Goal: Navigation & Orientation: Find specific page/section

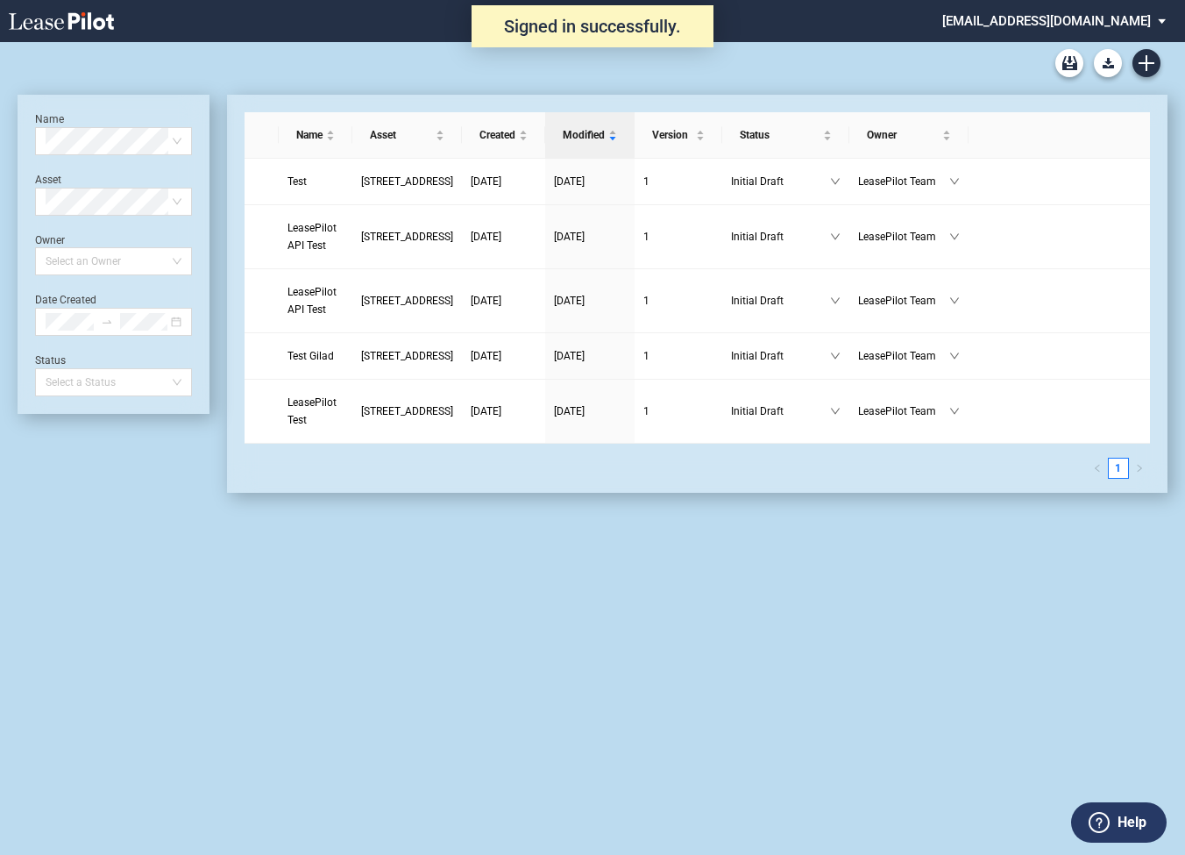
click at [1050, 22] on md-select "admin@leasepilot.co Super Admin Area Admin Area Settings Sign Out" at bounding box center [1060, 19] width 240 height 39
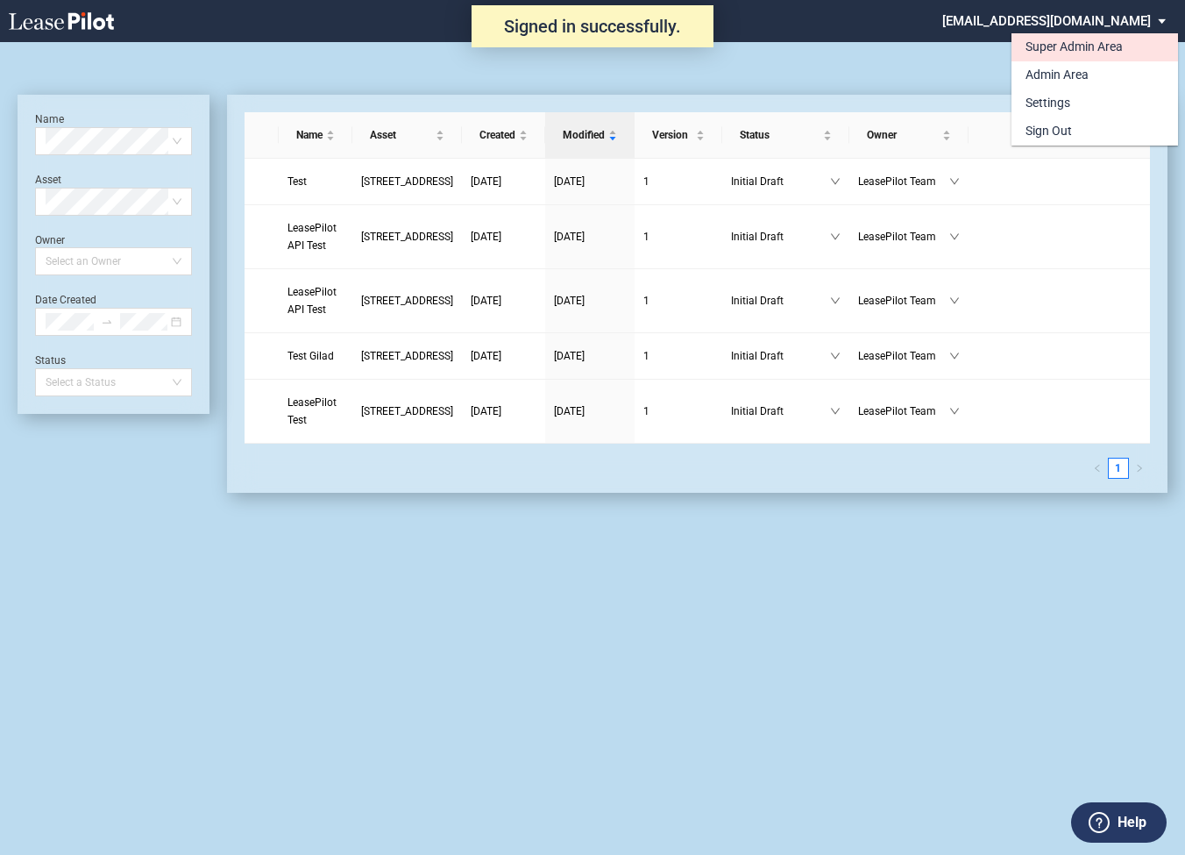
click at [1045, 45] on div "Super Admin Area" at bounding box center [1073, 48] width 97 height 18
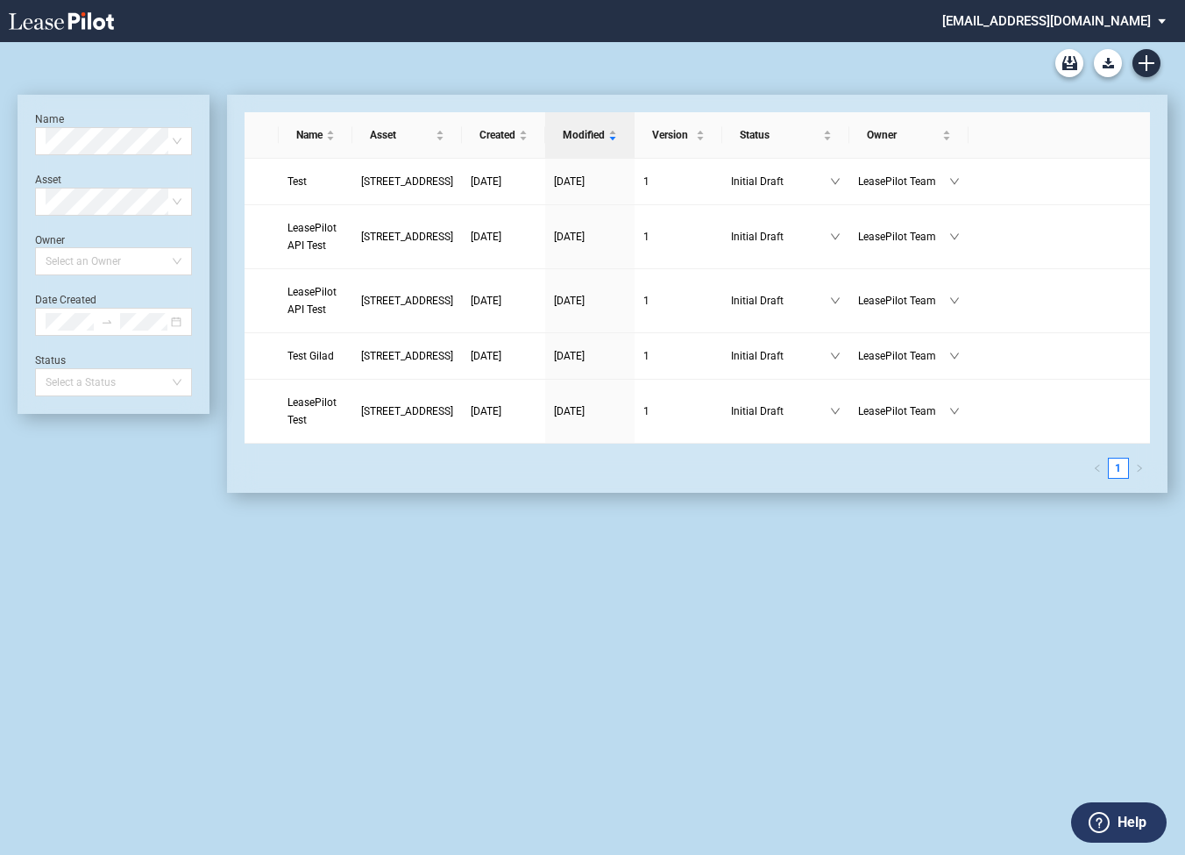
click at [1104, 19] on md-select "admin@leasepilot.co Super Admin Area Admin Area Settings Sign Out" at bounding box center [1060, 19] width 240 height 39
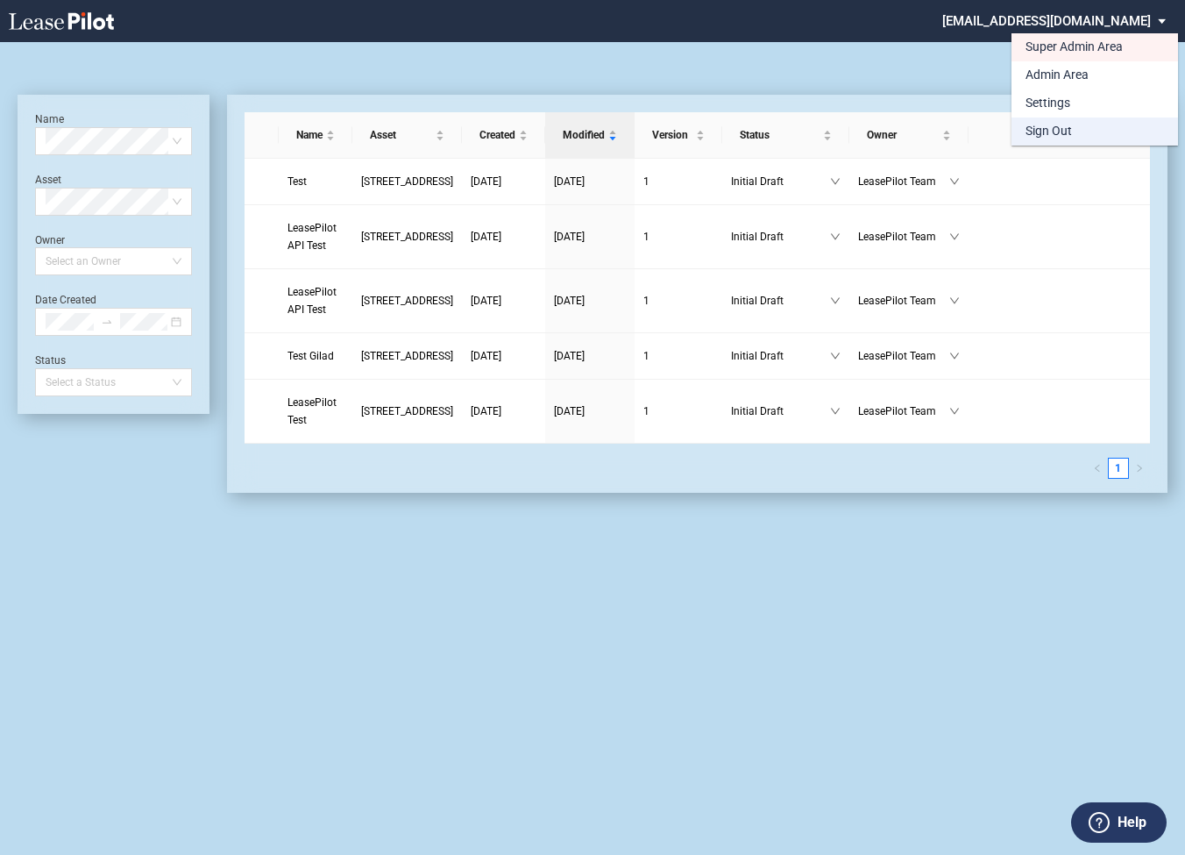
click at [1035, 136] on div "Sign Out" at bounding box center [1048, 132] width 46 height 18
